Goal: Find specific page/section: Find specific page/section

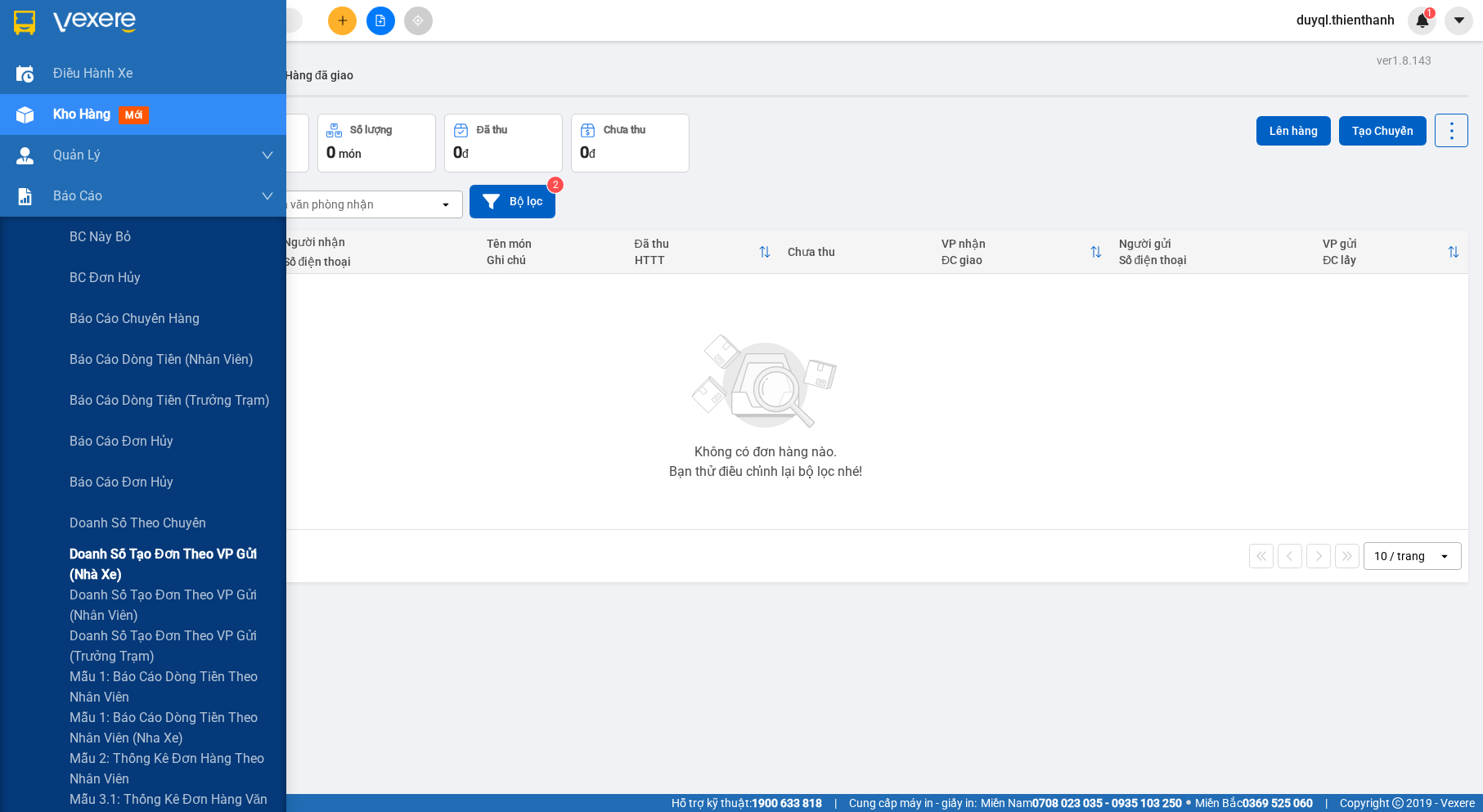
click at [136, 557] on div "10 / trang open" at bounding box center [765, 555] width 1391 height 28
click at [147, 564] on span "Doanh số tạo đơn theo VP gửi (nhà xe)" at bounding box center [171, 564] width 204 height 41
